Goal: Task Accomplishment & Management: Use online tool/utility

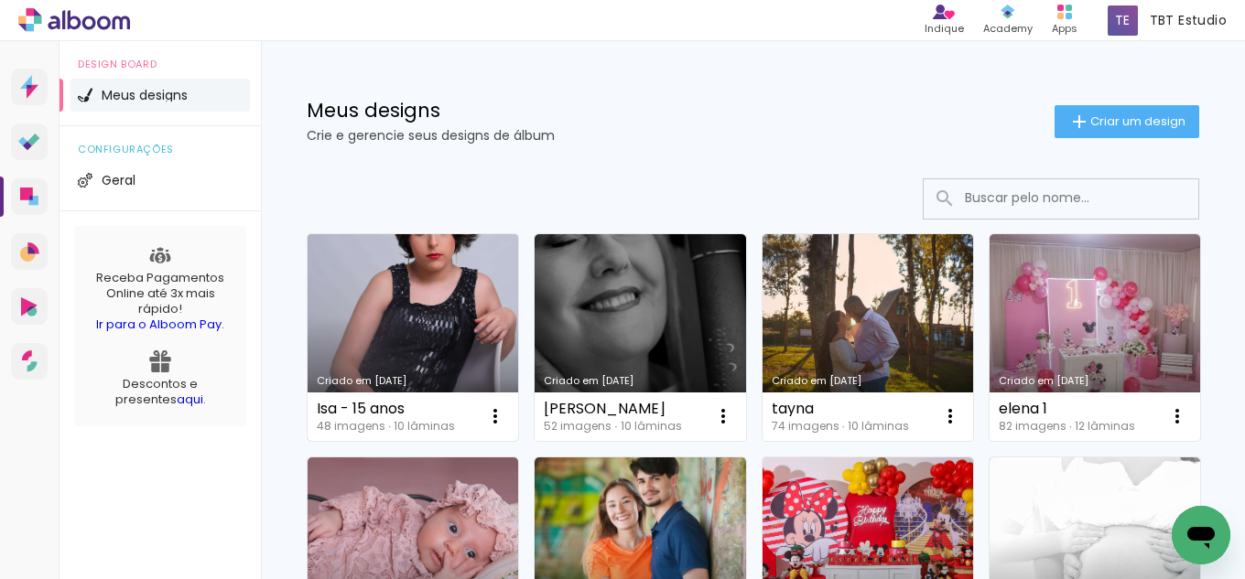
click at [460, 318] on link "Criado em [DATE]" at bounding box center [413, 337] width 211 height 207
